Goal: Task Accomplishment & Management: Manage account settings

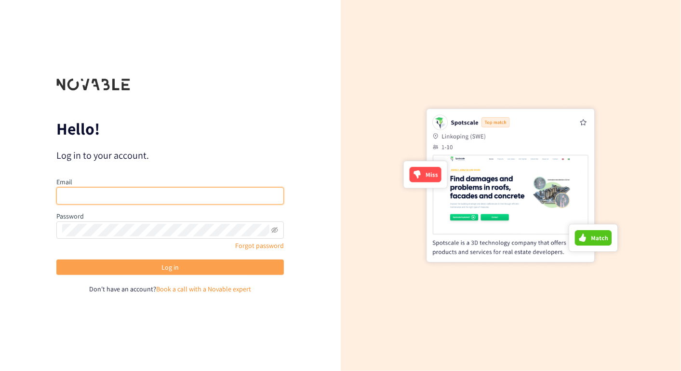
type input "[DOMAIN_NAME][EMAIL_ADDRESS][DOMAIN_NAME]"
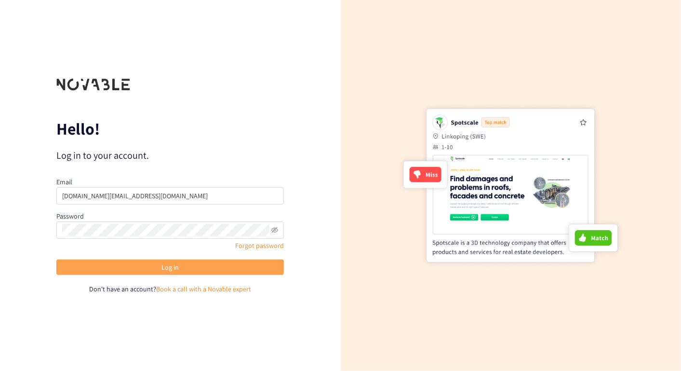
click at [163, 269] on span "Log in" at bounding box center [170, 267] width 17 height 11
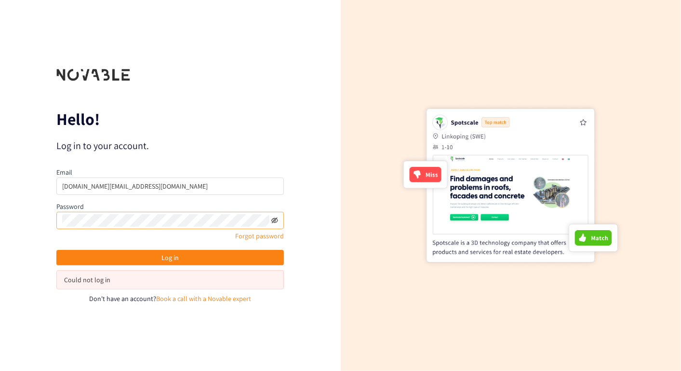
click at [276, 217] on icon "eye-invisible" at bounding box center [275, 220] width 7 height 6
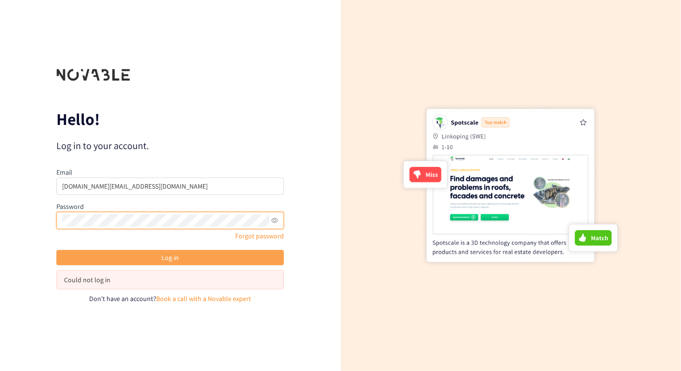
click at [169, 253] on span "Log in" at bounding box center [170, 257] width 17 height 11
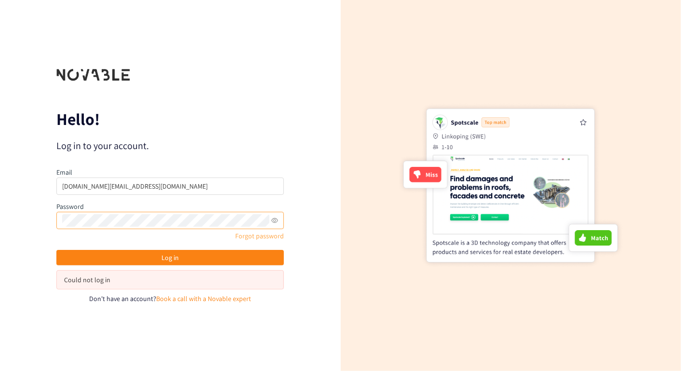
click at [254, 236] on link "Forgot password" at bounding box center [259, 235] width 49 height 9
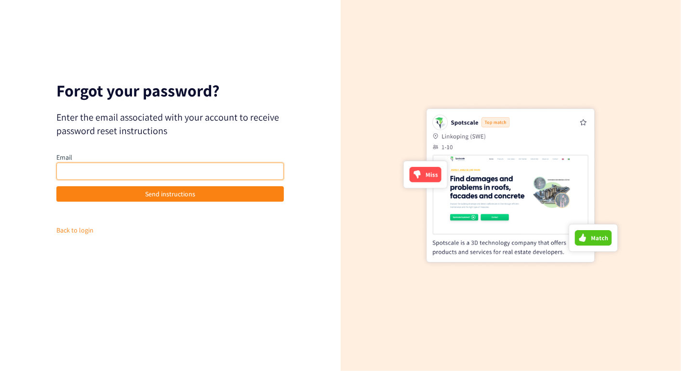
click at [162, 171] on input "email" at bounding box center [170, 171] width 228 height 17
type input "[DOMAIN_NAME][EMAIL_ADDRESS][DOMAIN_NAME]"
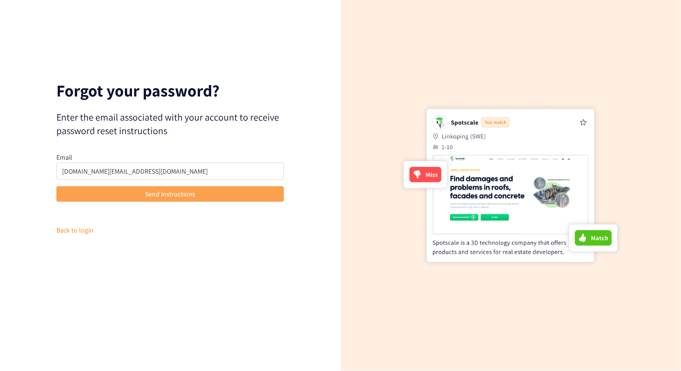
click at [155, 192] on span "Send instructions" at bounding box center [170, 194] width 50 height 11
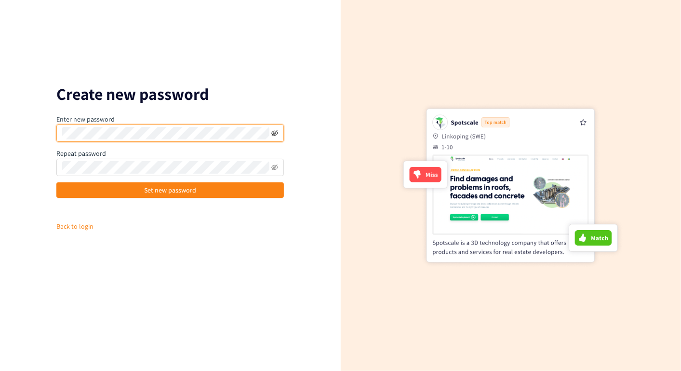
click at [273, 135] on icon "eye-invisible" at bounding box center [275, 133] width 7 height 6
click at [300, 239] on div "Create new password Enter new password Repeat password Set new password Back to…" at bounding box center [170, 185] width 341 height 371
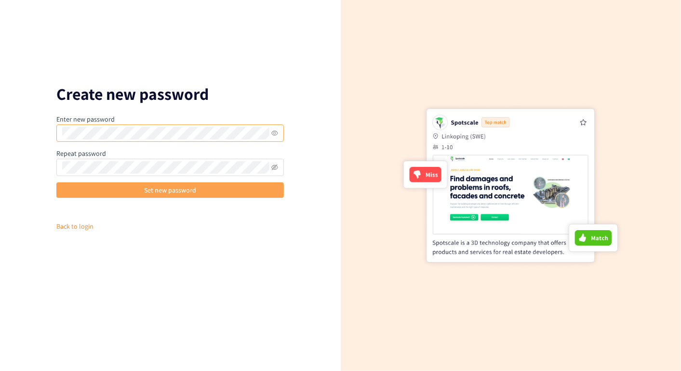
click at [190, 190] on span "Set new password" at bounding box center [170, 190] width 52 height 11
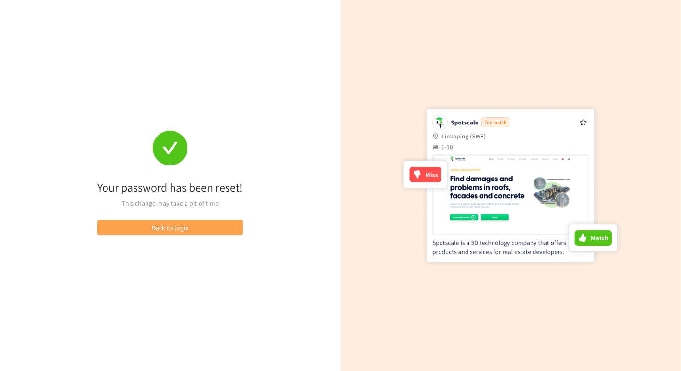
click at [213, 228] on button "Back to login" at bounding box center [170, 227] width 146 height 15
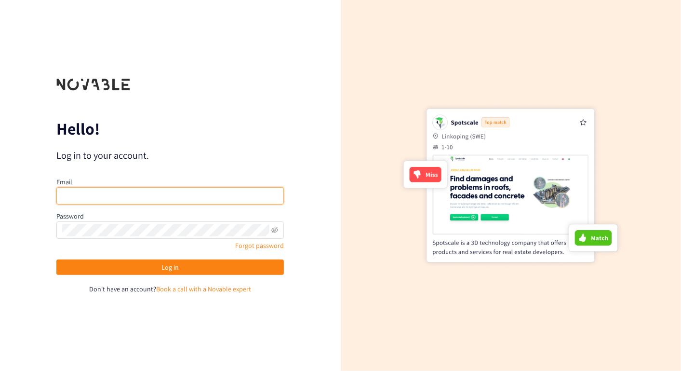
type input "[DOMAIN_NAME][EMAIL_ADDRESS][DOMAIN_NAME]"
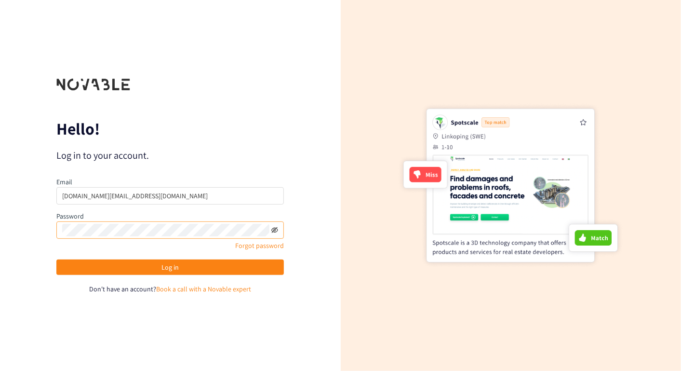
click at [274, 229] on icon "eye-invisible" at bounding box center [275, 230] width 7 height 6
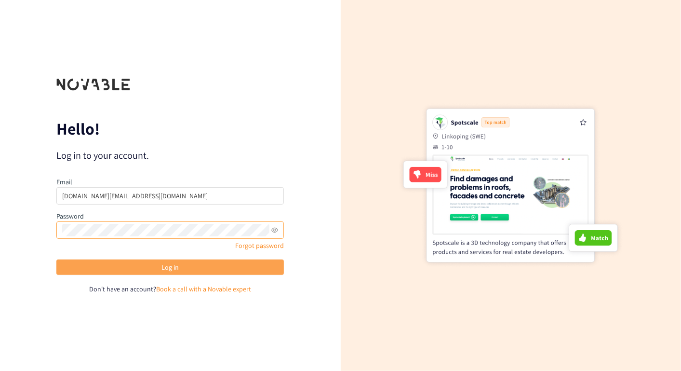
click at [190, 268] on button "Log in" at bounding box center [170, 266] width 228 height 15
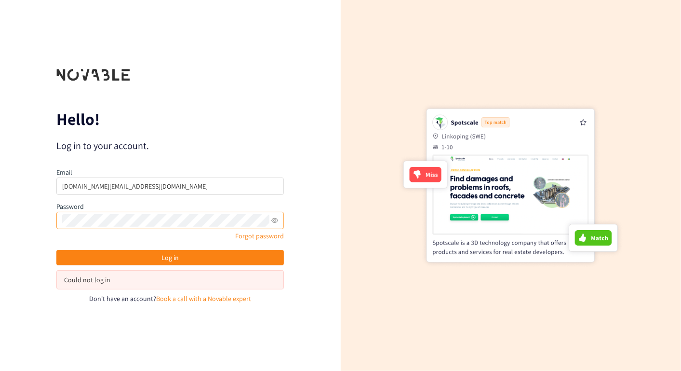
click at [299, 315] on div "Hello! Log in to your account. Email ahn.sk@pg.com Password Forgot password Log…" at bounding box center [170, 185] width 341 height 371
click at [37, 216] on div "Hello! Log in to your account. Email ahn.sk@pg.com Password Forgot password Log…" at bounding box center [170, 185] width 341 height 371
click at [258, 122] on p "Hello!" at bounding box center [170, 118] width 228 height 15
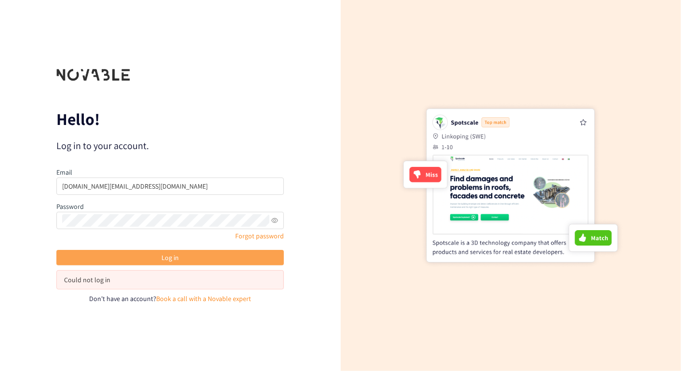
click at [170, 255] on span "Log in" at bounding box center [170, 257] width 17 height 11
